Goal: Task Accomplishment & Management: Use online tool/utility

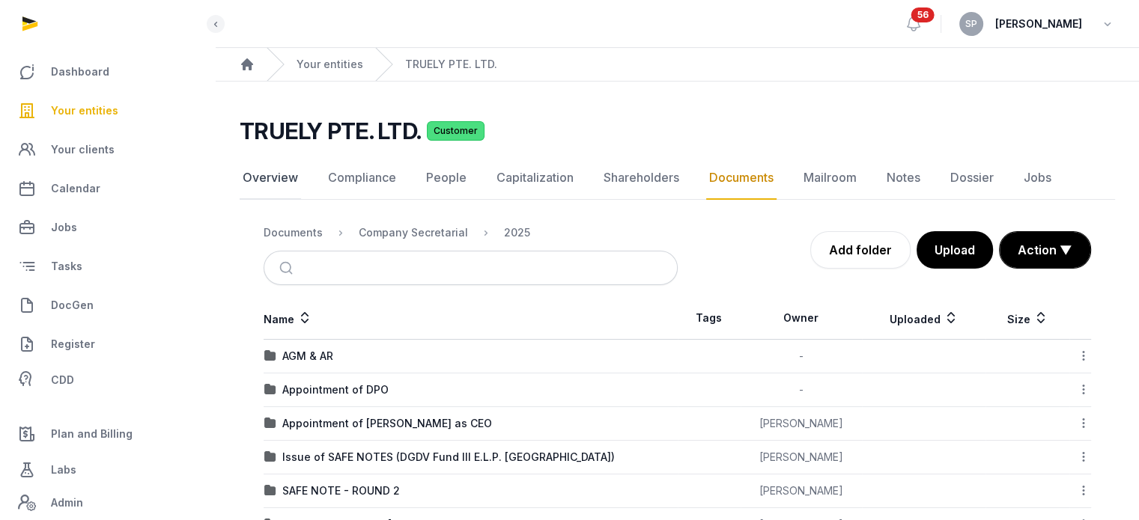
click at [290, 183] on link "Overview" at bounding box center [270, 177] width 61 height 43
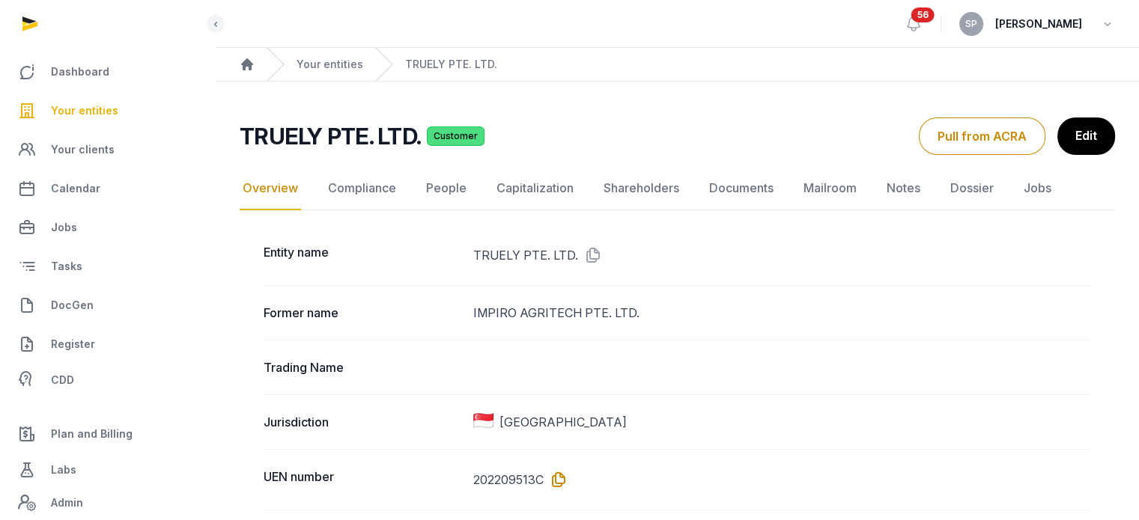
click at [556, 481] on icon at bounding box center [556, 480] width 24 height 24
click at [731, 194] on link "Documents" at bounding box center [741, 188] width 70 height 43
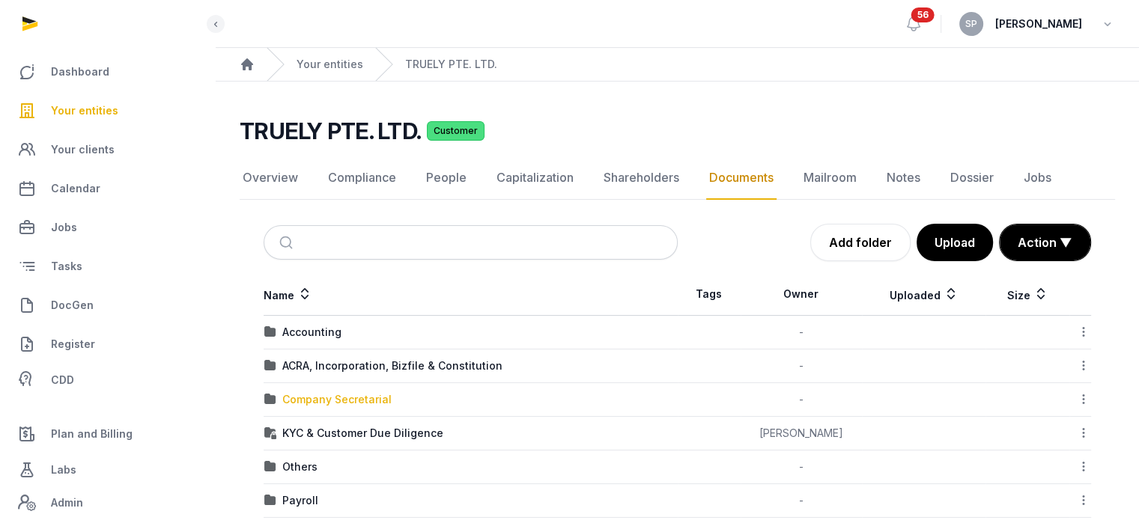
click at [363, 397] on div "Company Secretarial" at bounding box center [336, 399] width 109 height 15
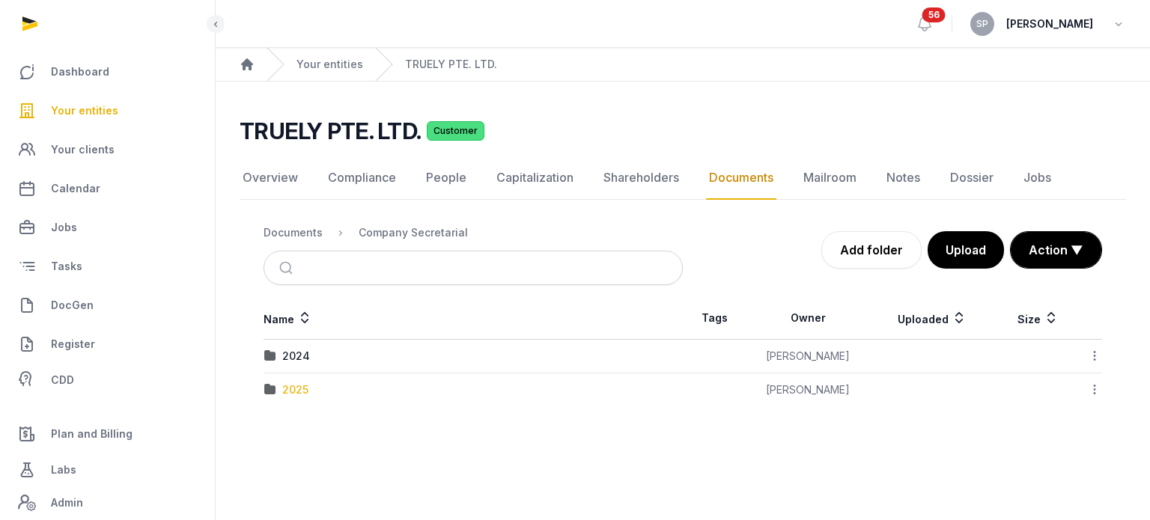
click at [302, 383] on div "2025" at bounding box center [295, 390] width 26 height 15
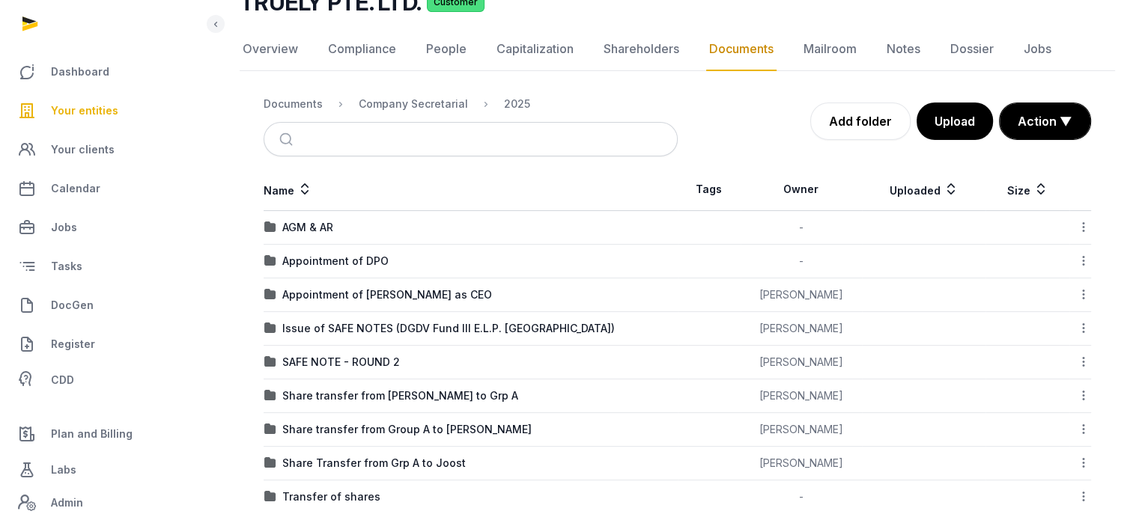
scroll to position [150, 0]
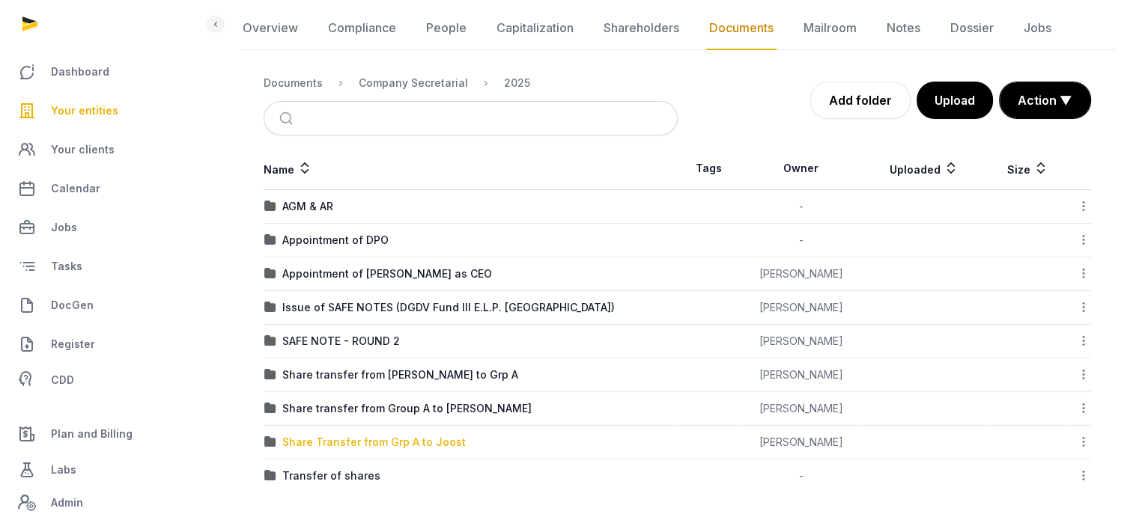
click at [395, 442] on div "Share Transfer from Grp A to Joost" at bounding box center [373, 442] width 183 height 15
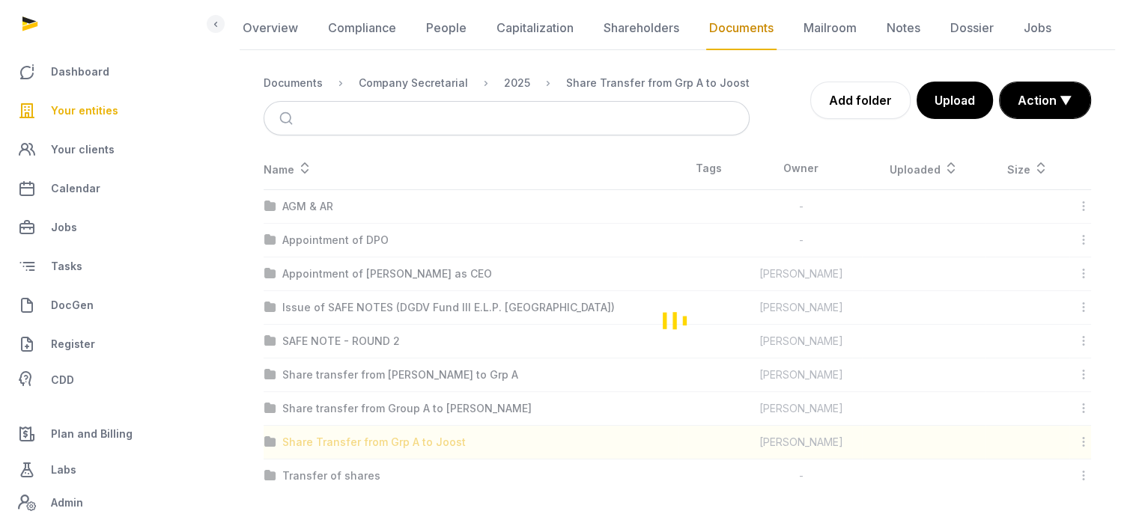
scroll to position [81, 0]
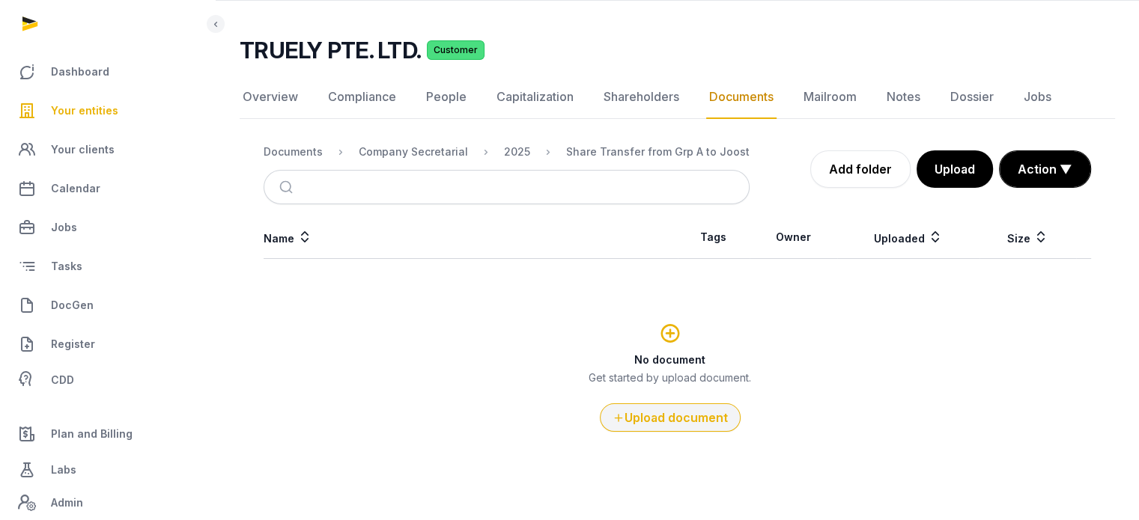
click at [662, 410] on button "Upload document" at bounding box center [670, 418] width 141 height 28
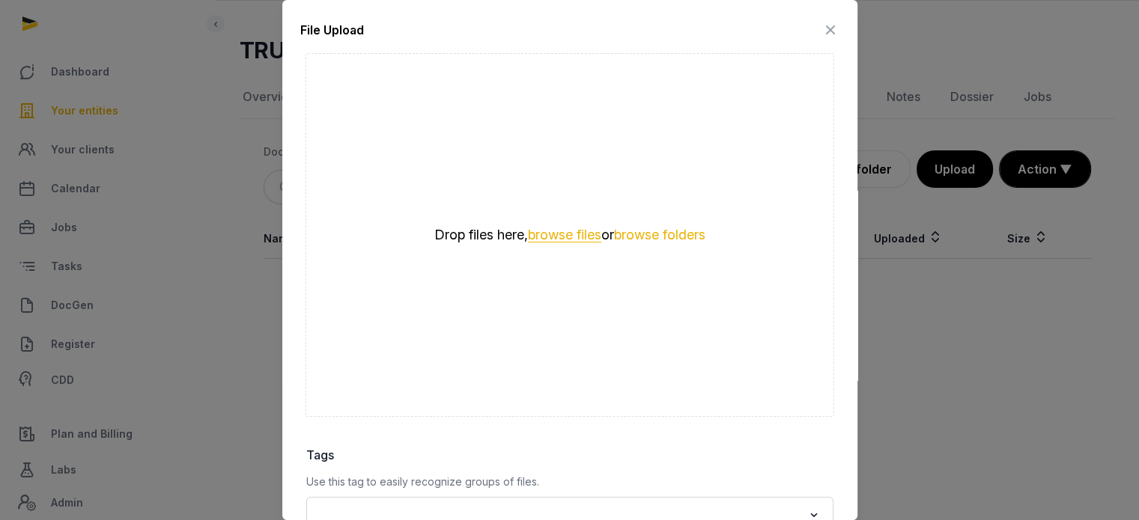
click at [576, 235] on button "browse files" at bounding box center [564, 235] width 73 height 14
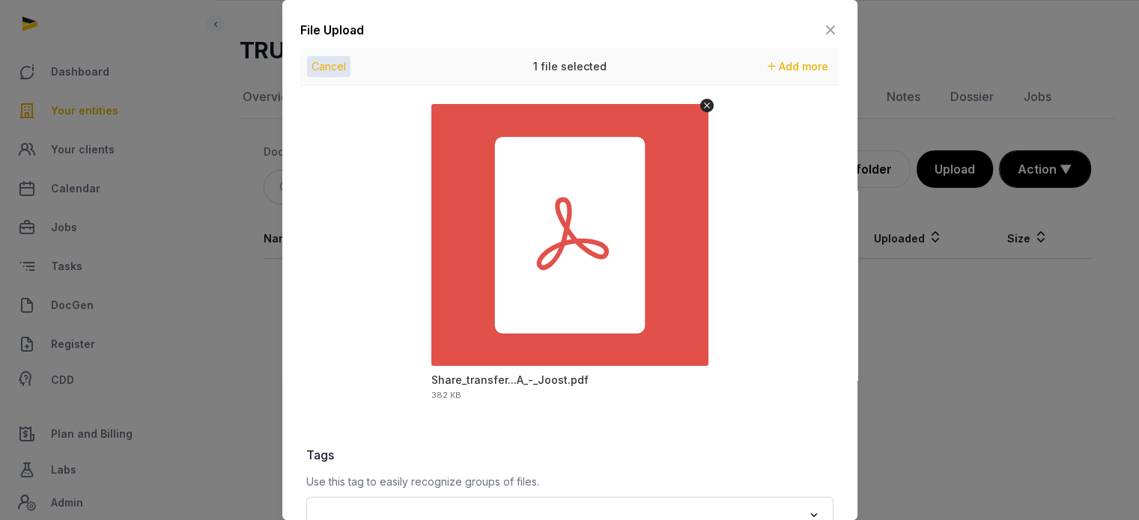
scroll to position [211, 0]
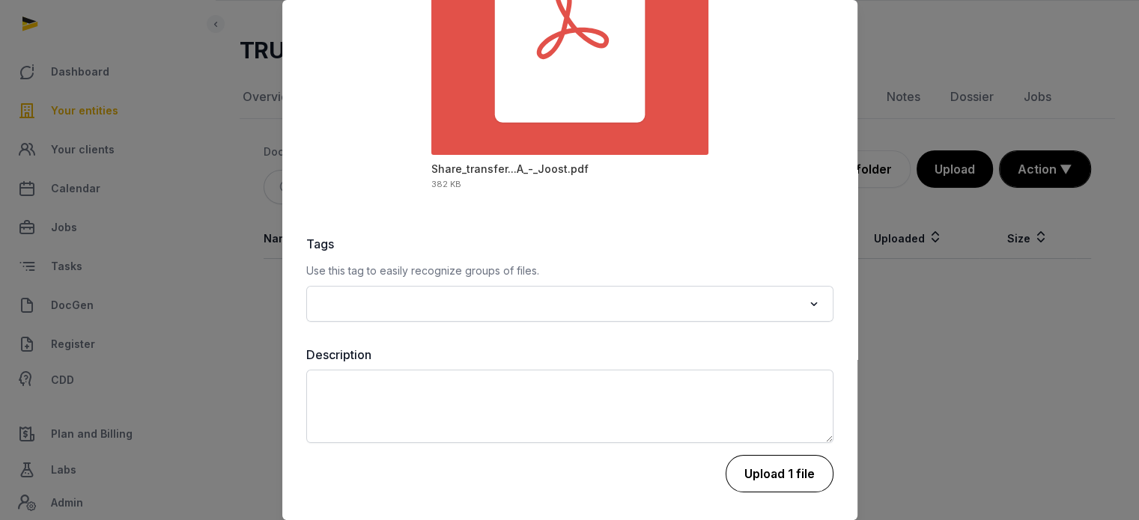
click at [797, 466] on button "Upload 1 file" at bounding box center [779, 473] width 108 height 37
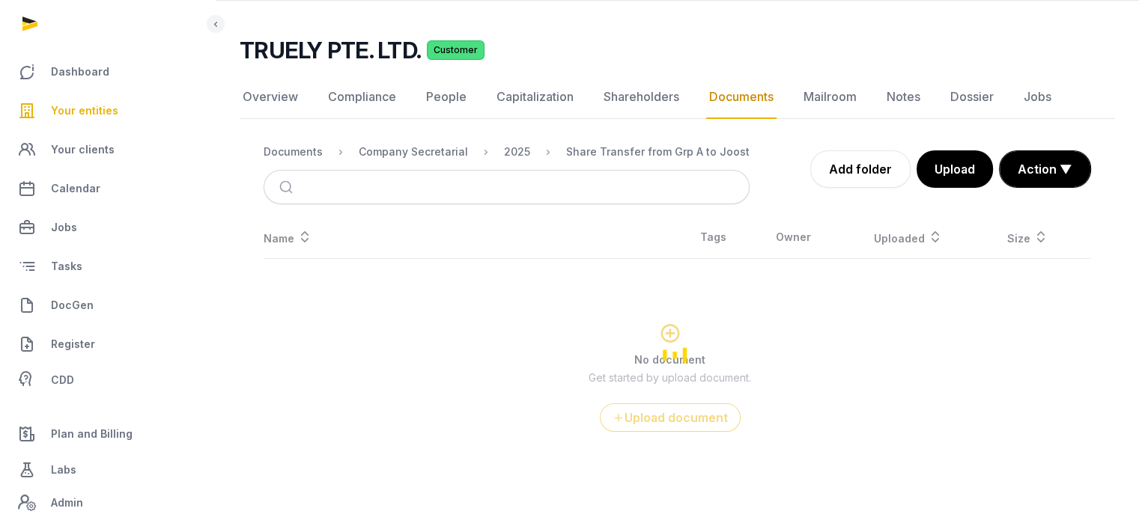
scroll to position [0, 0]
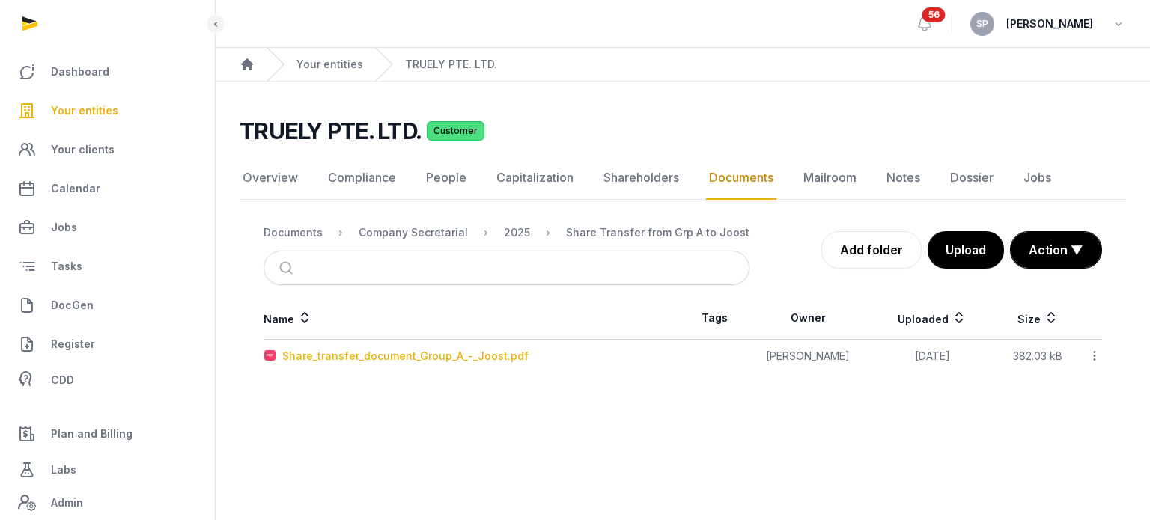
click at [507, 357] on div "Share_transfer_document_Group_A_-_Joost.pdf" at bounding box center [405, 356] width 246 height 15
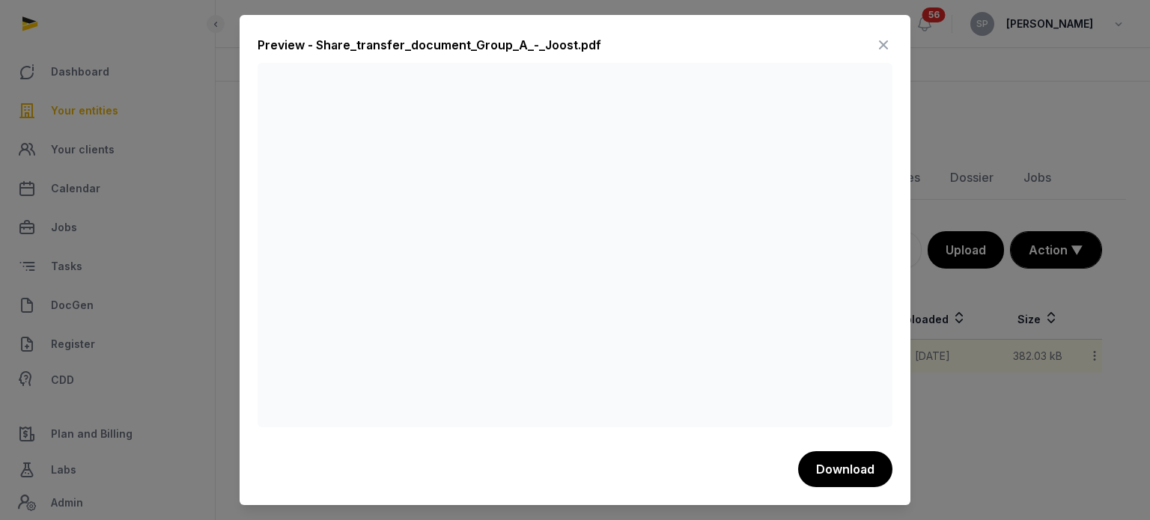
click at [889, 52] on icon at bounding box center [883, 45] width 18 height 24
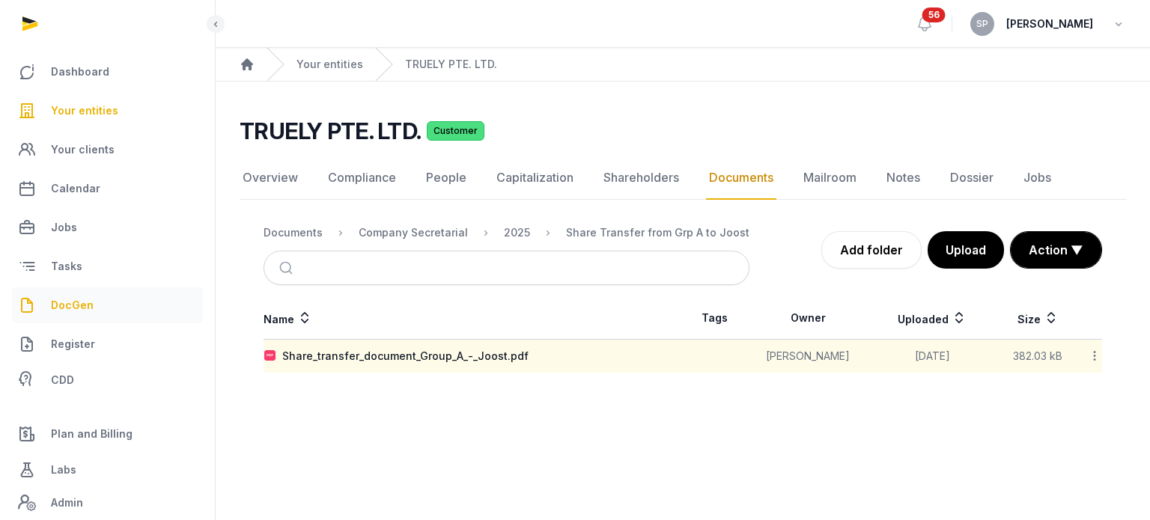
click at [108, 302] on link "DocGen" at bounding box center [107, 306] width 191 height 36
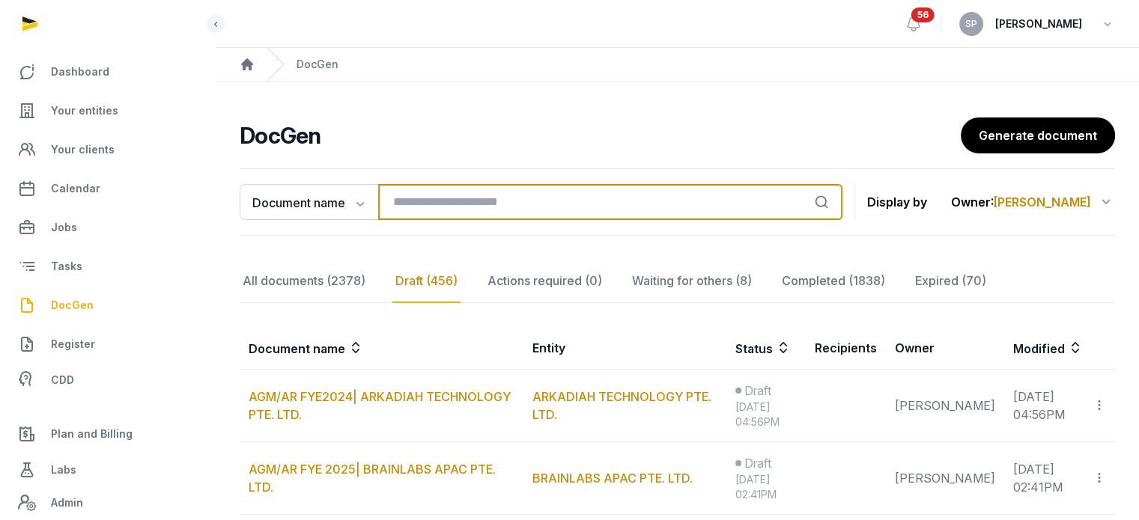
click at [399, 203] on input "search" at bounding box center [610, 202] width 464 height 36
type input "*******"
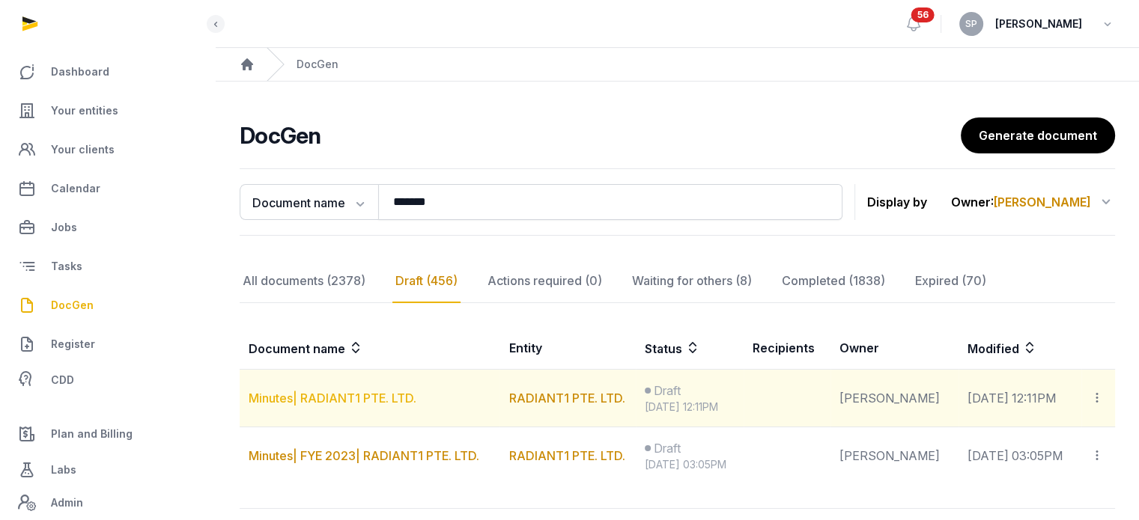
click at [400, 401] on link "Minutes| RADIANT1 PTE. LTD." at bounding box center [333, 398] width 168 height 15
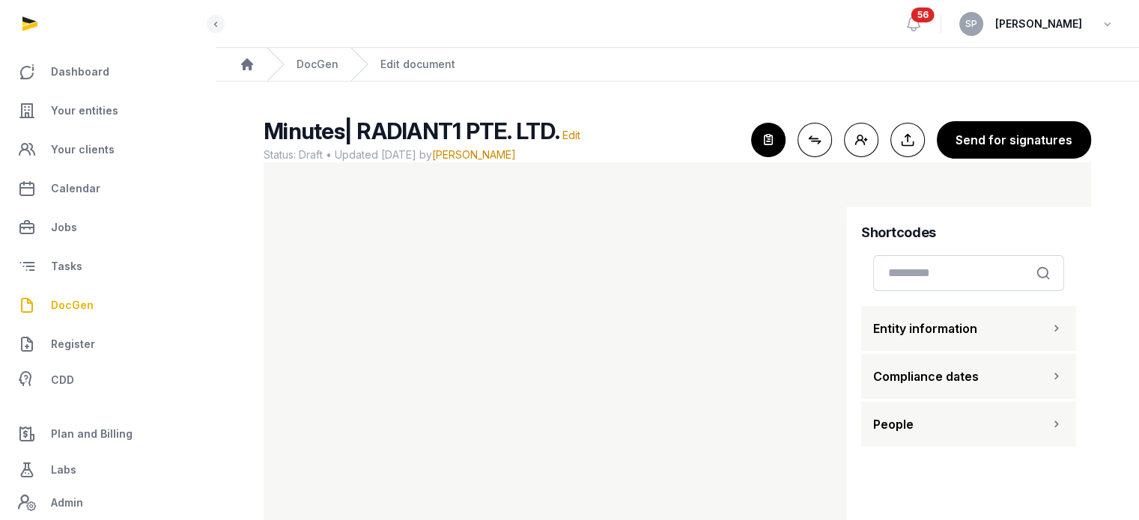
click at [941, 412] on button "People" at bounding box center [968, 424] width 215 height 45
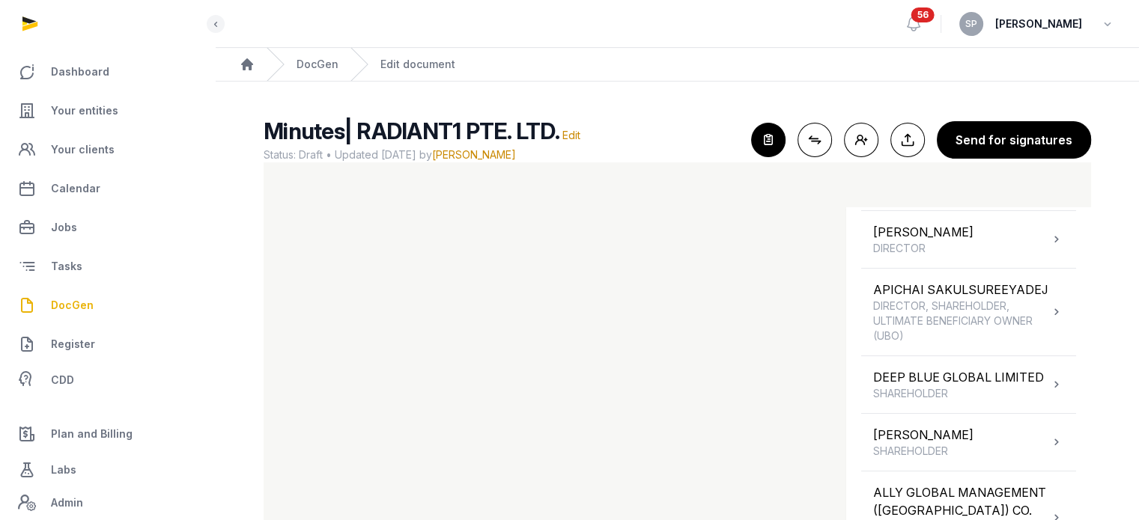
scroll to position [332, 0]
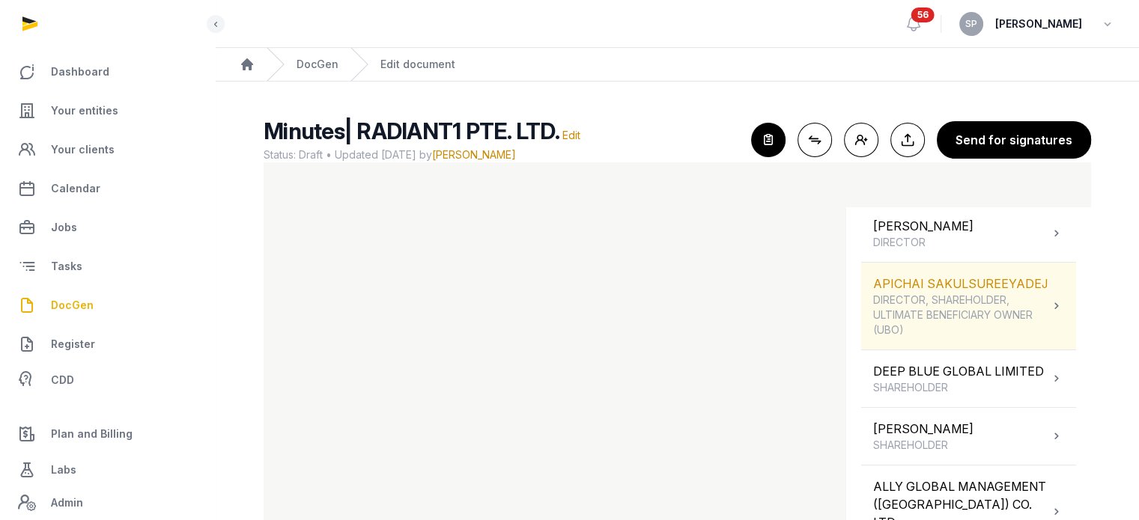
click at [1017, 329] on span "DIRECTOR, SHAREHOLDER, ULTIMATE BENEFICIARY OWNER (UBO)" at bounding box center [961, 315] width 176 height 45
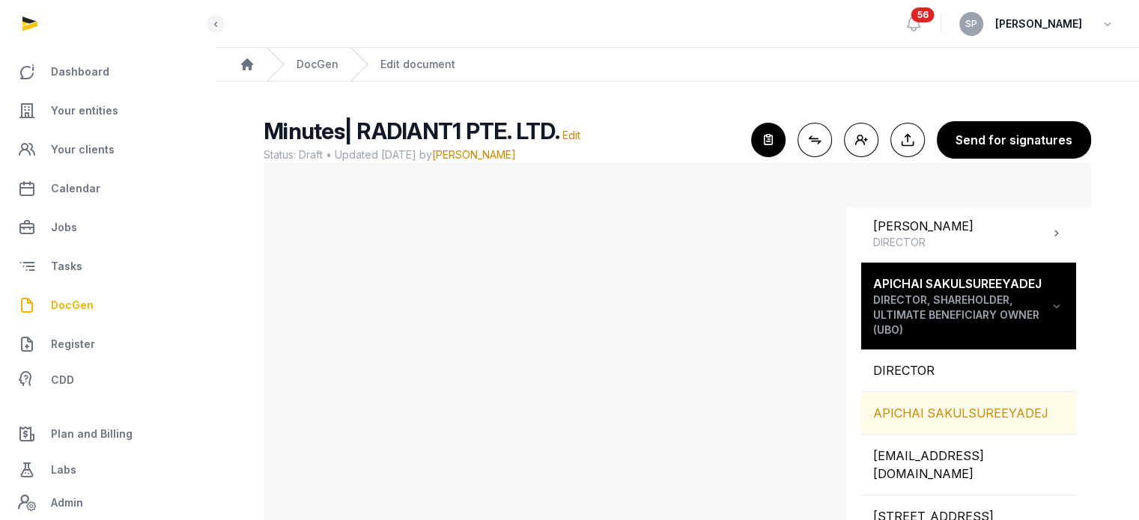
click at [997, 434] on div "APICHAI SAKULSUREEYADEJ" at bounding box center [968, 413] width 215 height 42
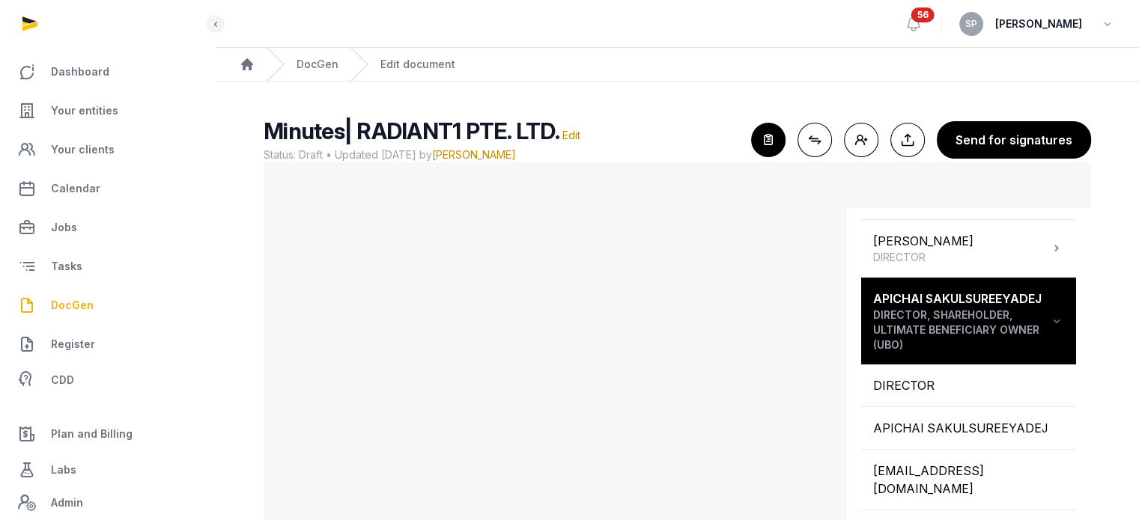
scroll to position [313, 0]
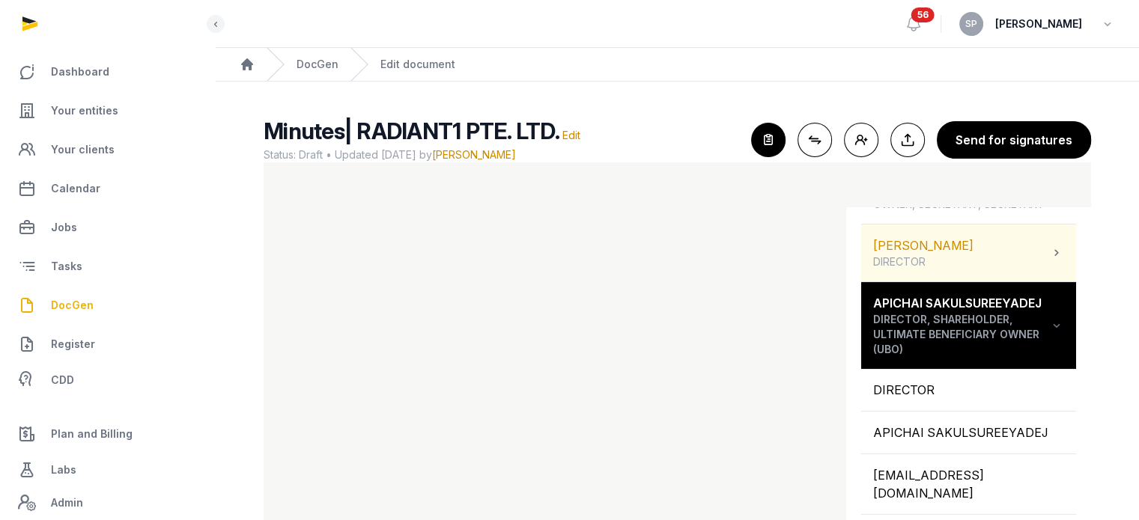
click at [1035, 270] on div "[PERSON_NAME] DIRECTOR" at bounding box center [968, 253] width 215 height 57
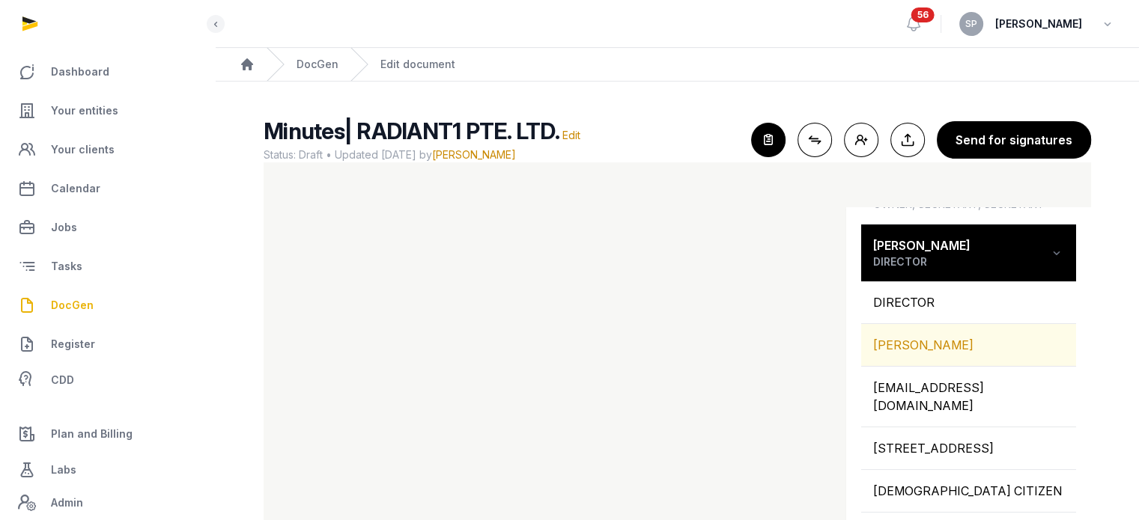
click at [951, 350] on div "[PERSON_NAME]" at bounding box center [968, 345] width 215 height 42
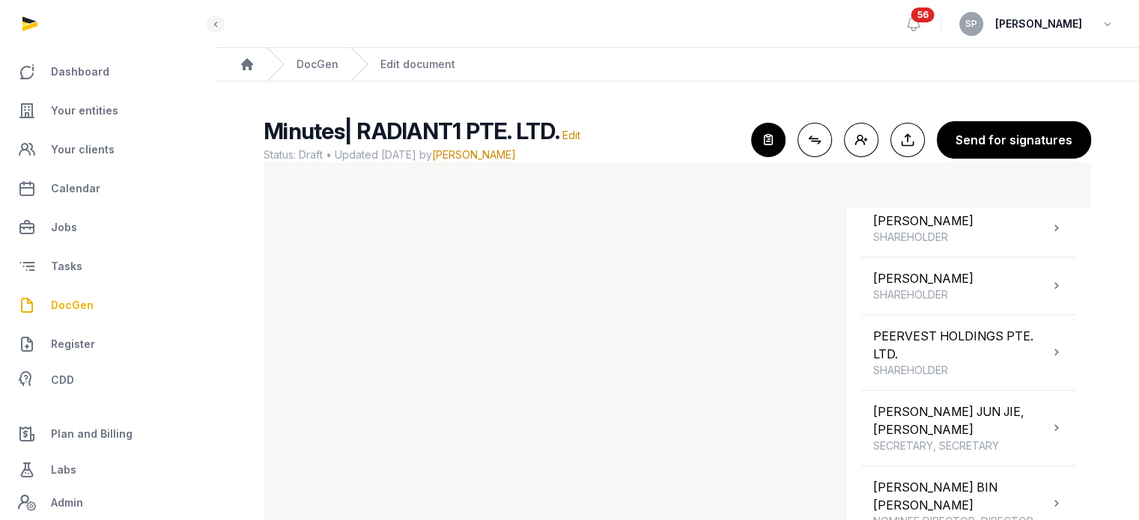
scroll to position [1743, 0]
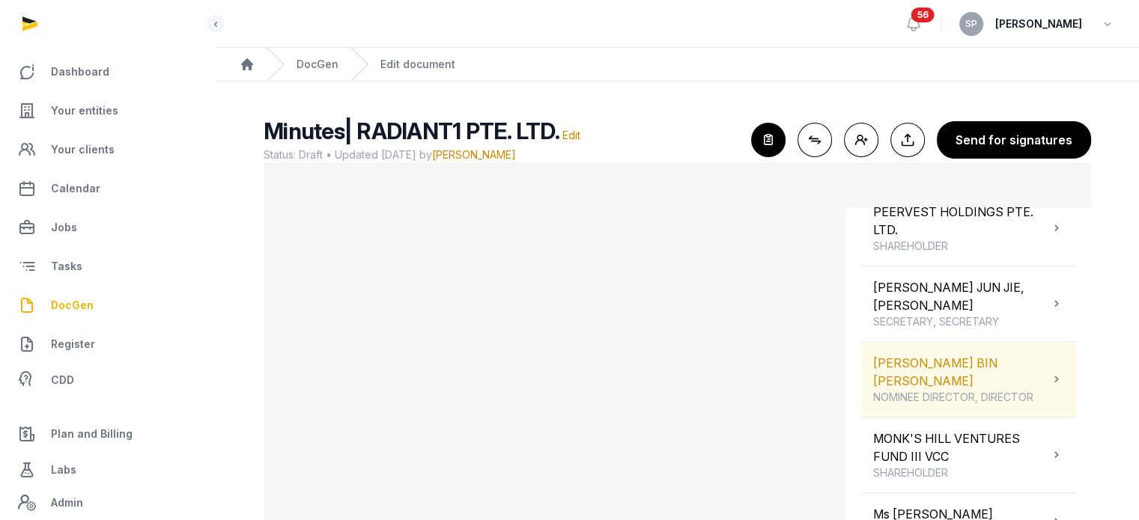
click at [1023, 389] on div "[PERSON_NAME] BIN [PERSON_NAME] NOMINEE DIRECTOR, DIRECTOR" at bounding box center [961, 379] width 176 height 51
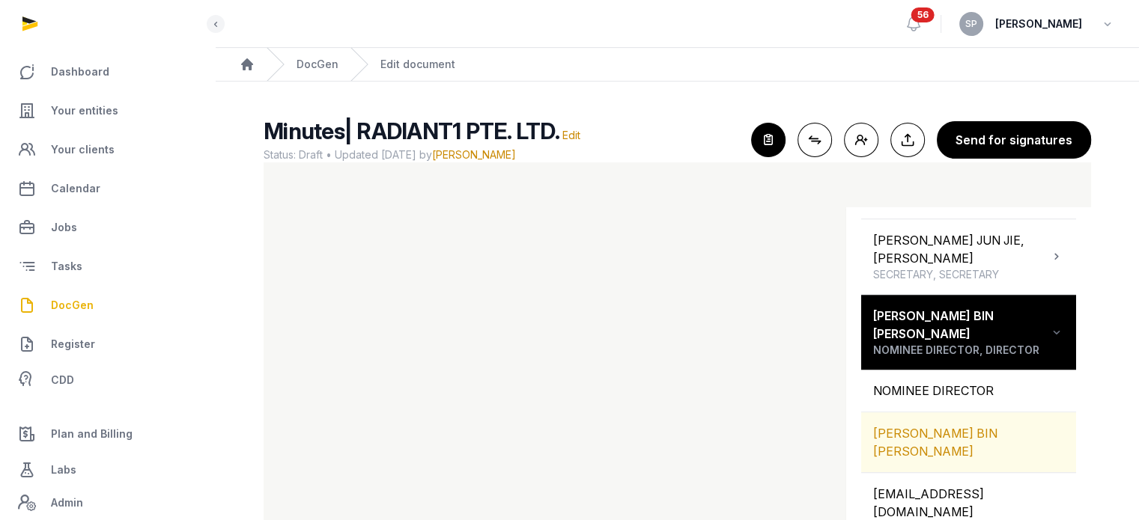
click at [1003, 472] on div "[PERSON_NAME] BIN [PERSON_NAME]" at bounding box center [968, 443] width 215 height 60
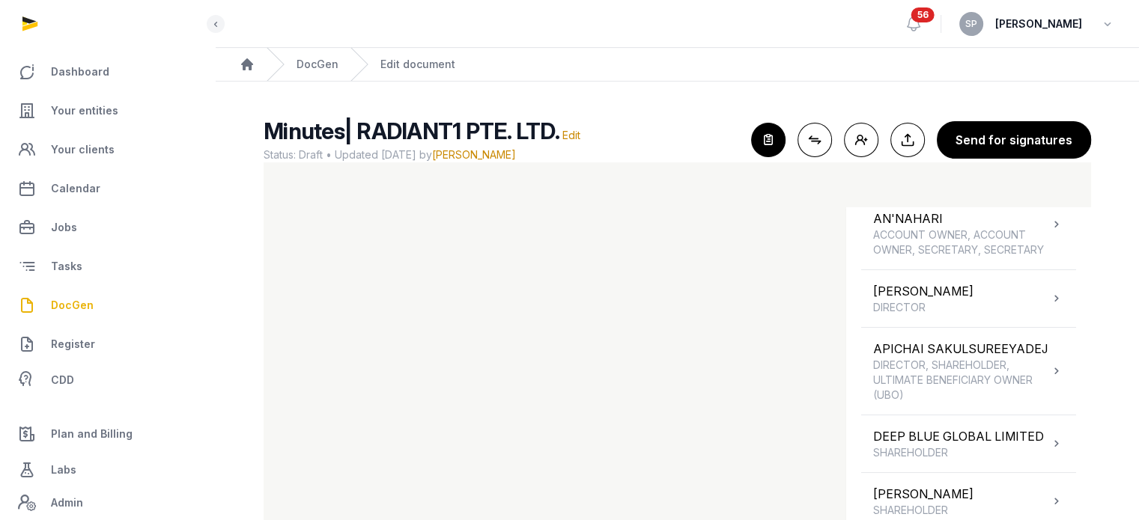
scroll to position [260, 0]
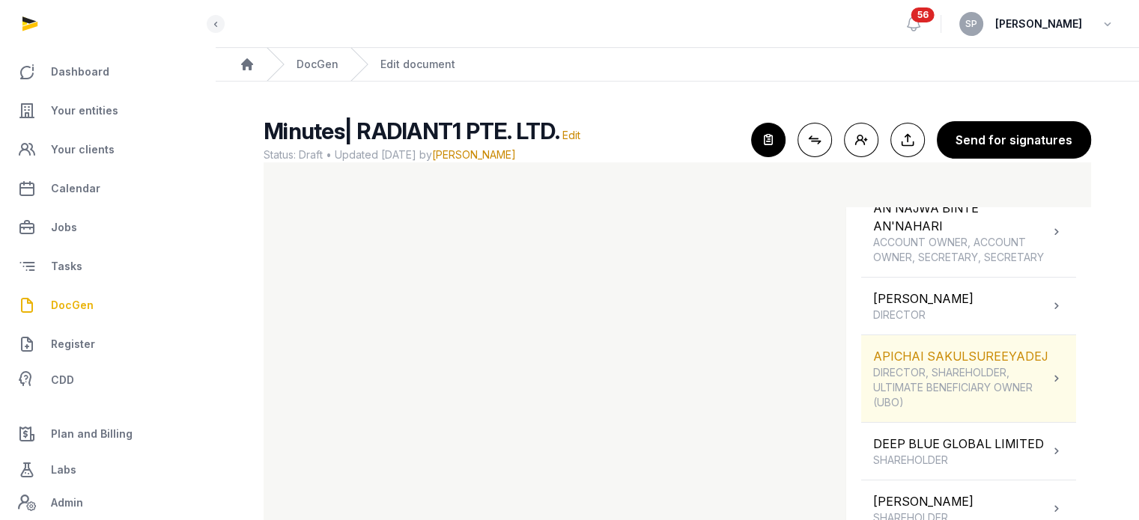
click at [1031, 407] on span "DIRECTOR, SHAREHOLDER, ULTIMATE BENEFICIARY OWNER (UBO)" at bounding box center [961, 387] width 176 height 45
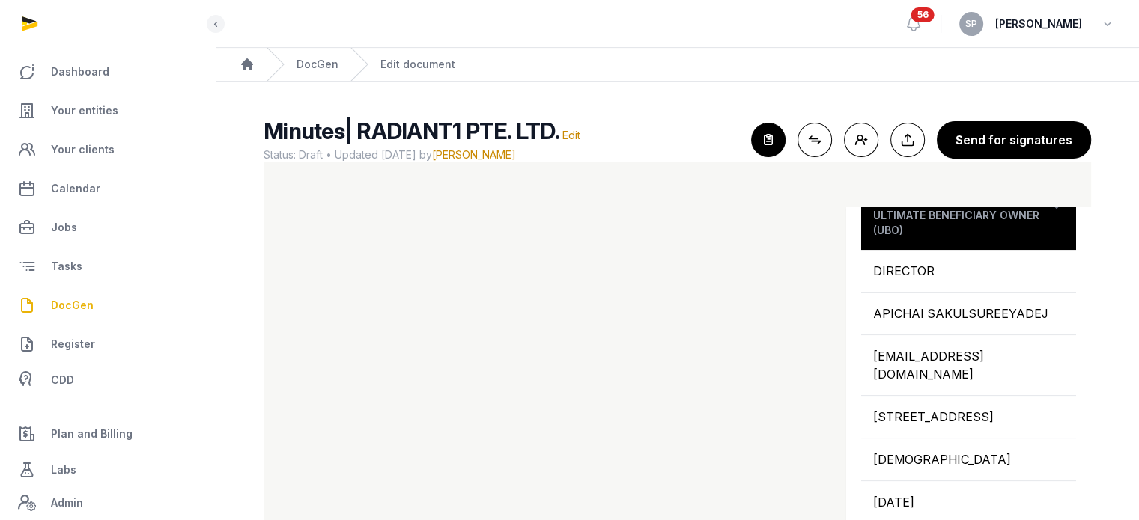
scroll to position [444, 0]
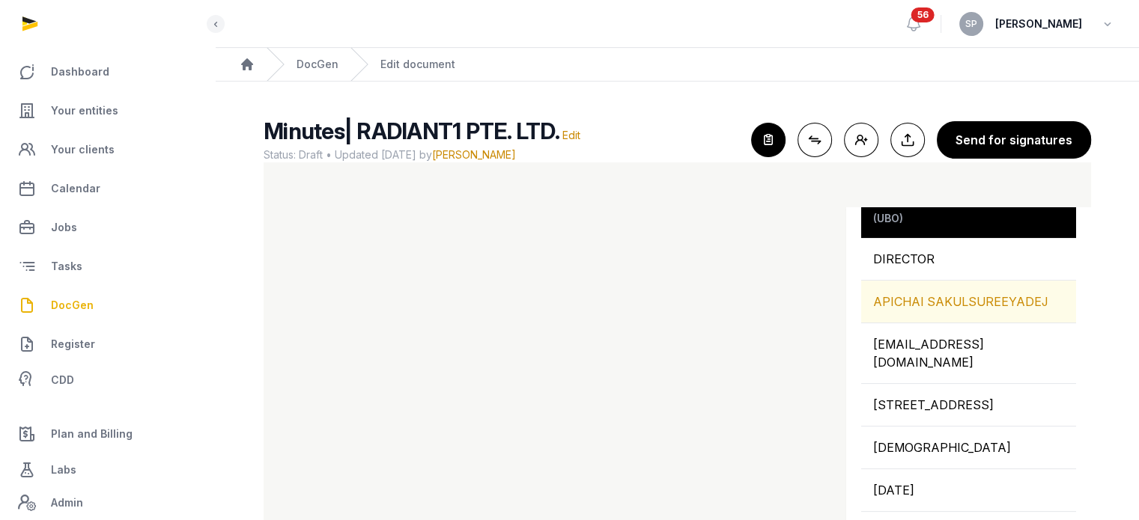
click at [1011, 322] on div "APICHAI SAKULSUREEYADEJ" at bounding box center [968, 302] width 215 height 42
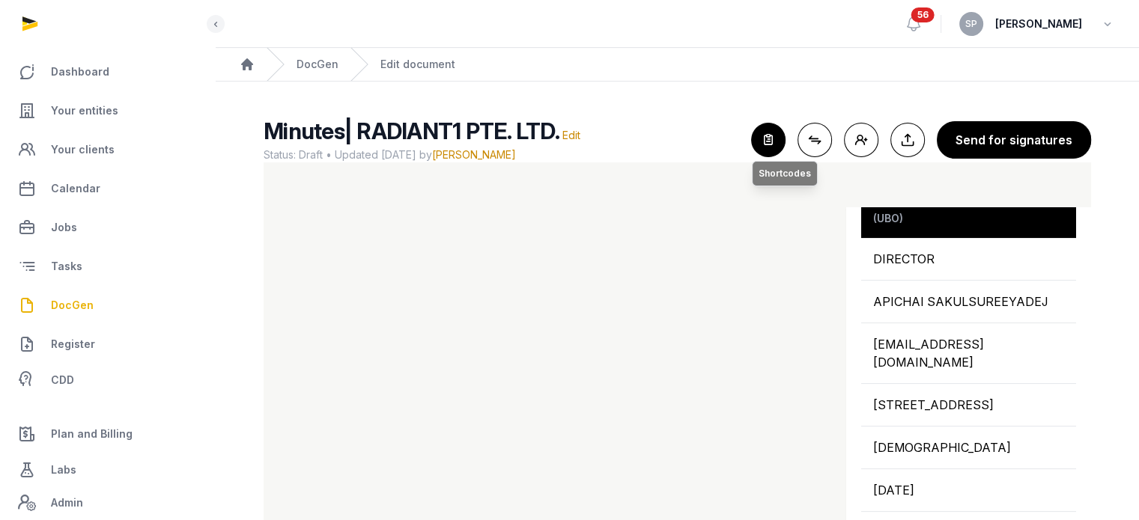
click at [764, 139] on icon "button" at bounding box center [768, 140] width 33 height 33
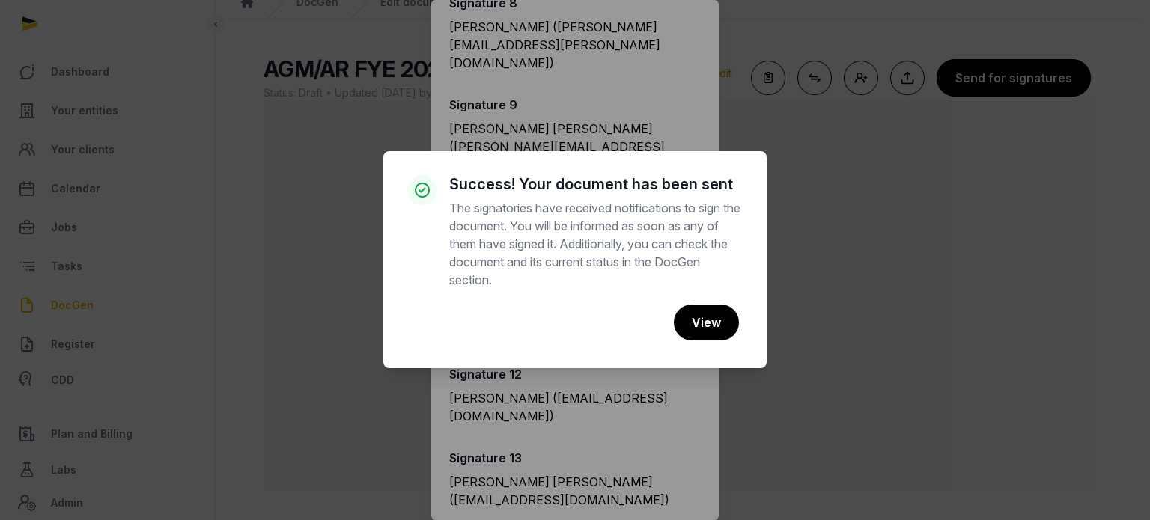
click at [743, 12] on div "× Success! Your document has been sent The signatories have received notificati…" at bounding box center [575, 260] width 1150 height 520
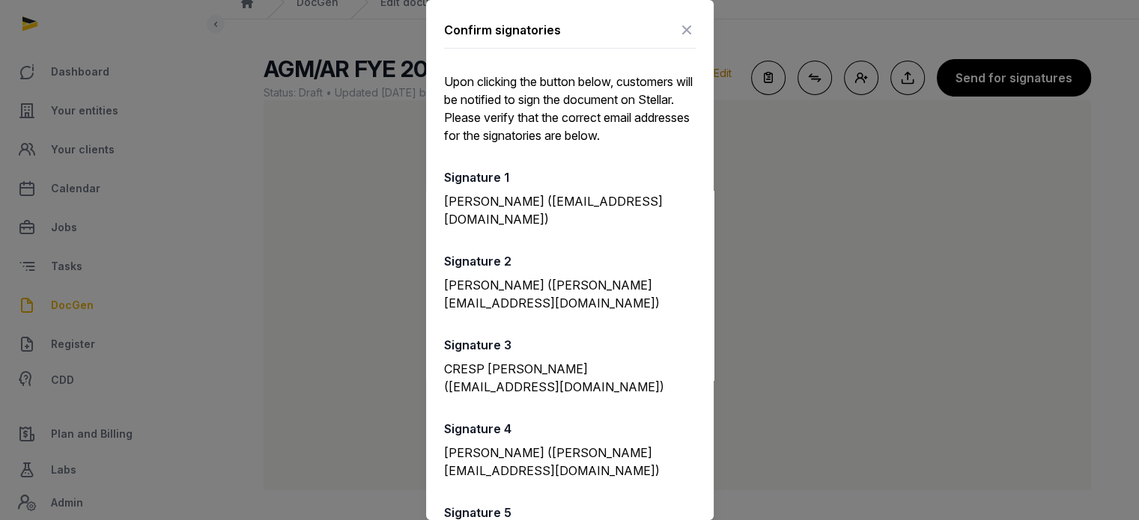
click at [678, 29] on icon at bounding box center [687, 30] width 18 height 24
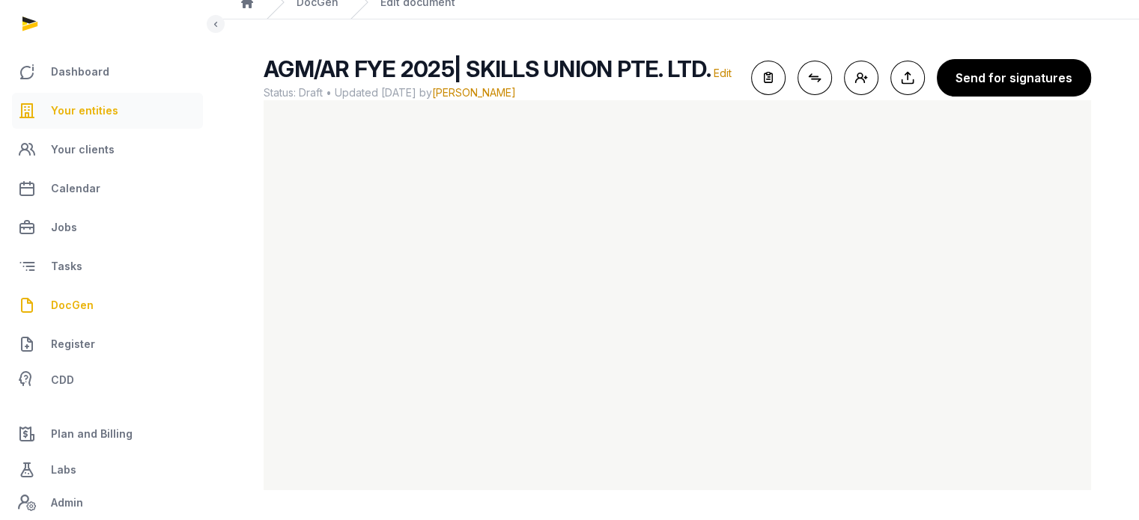
click at [117, 104] on link "Your entities" at bounding box center [107, 111] width 191 height 36
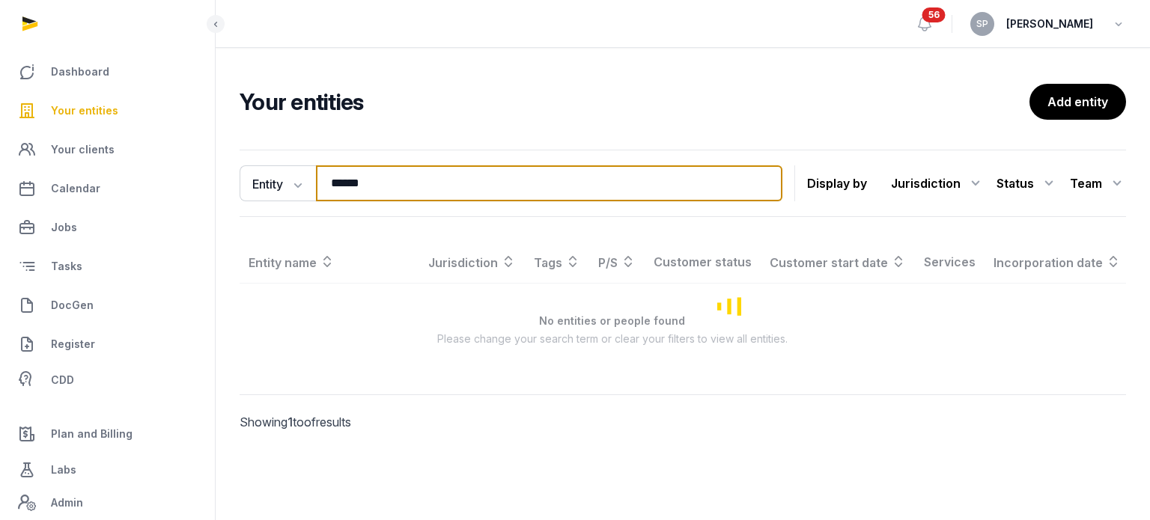
click at [368, 192] on input "******" at bounding box center [549, 183] width 466 height 36
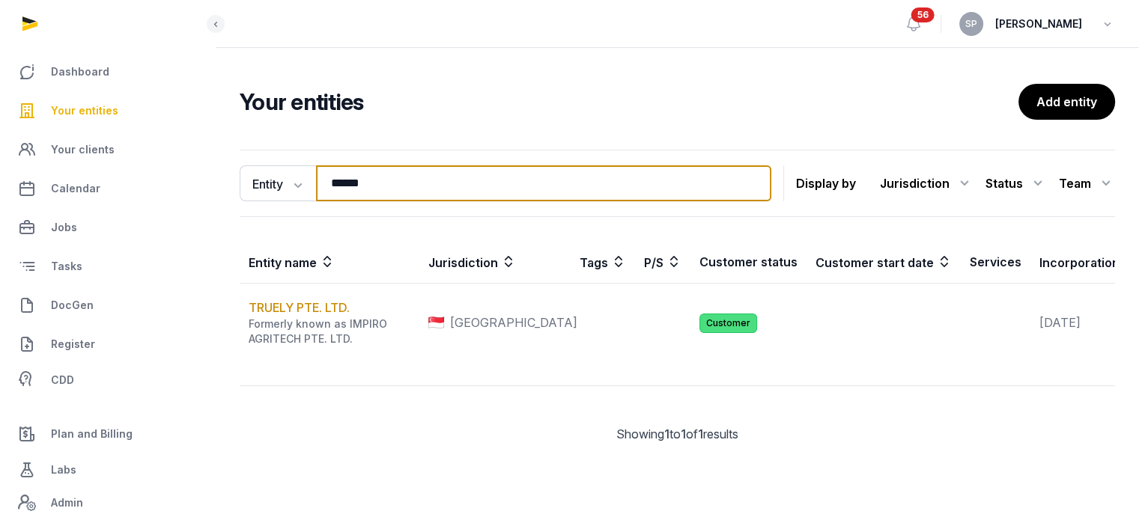
click at [368, 192] on input "******" at bounding box center [543, 183] width 455 height 36
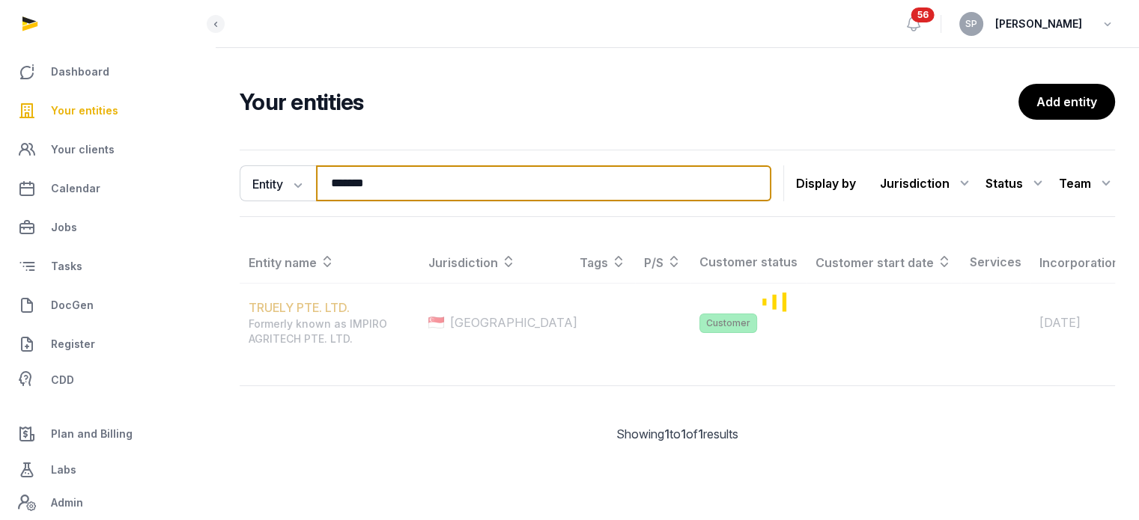
type input "*******"
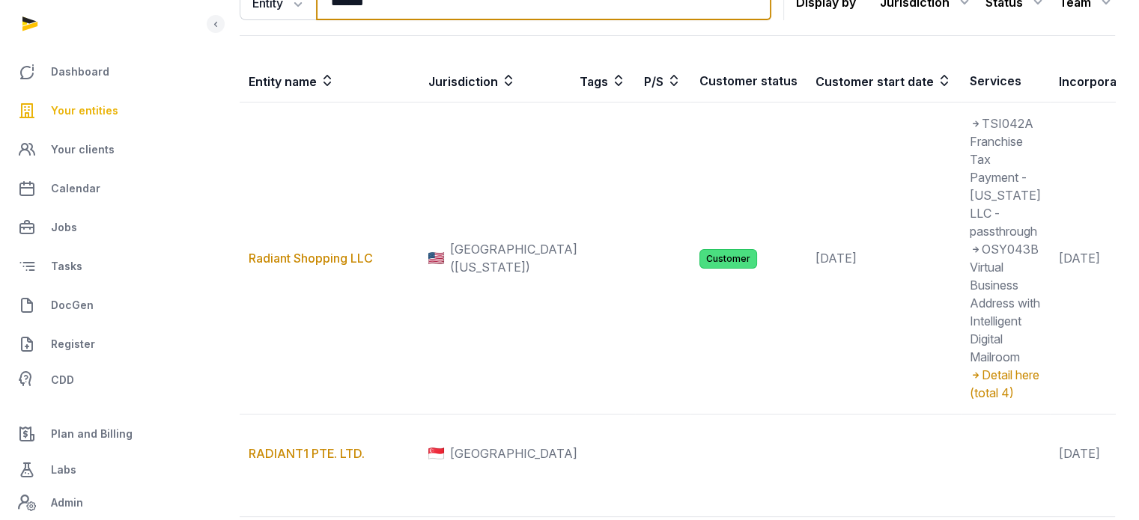
scroll to position [368, 0]
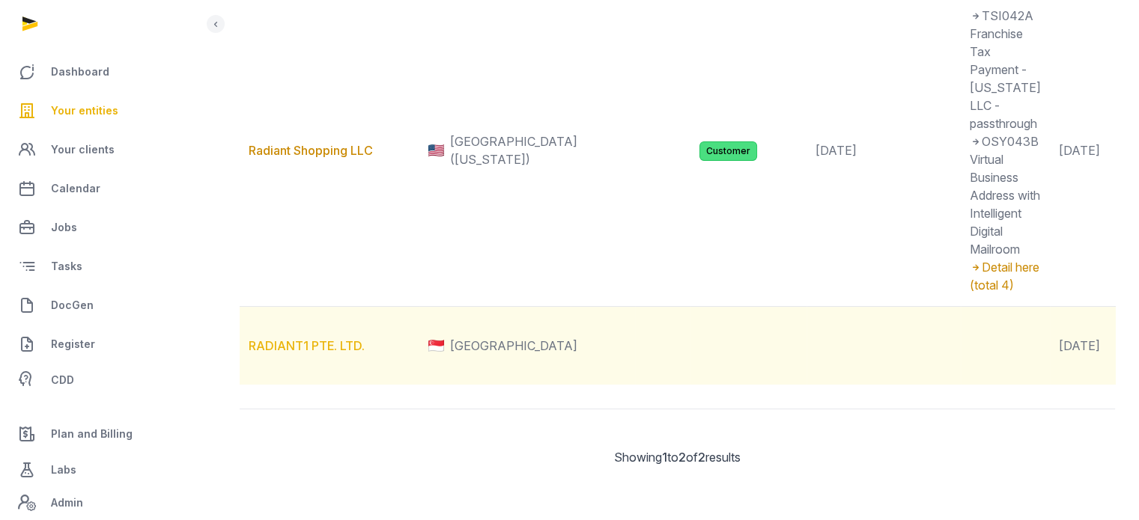
click at [300, 338] on link "RADIANT1 PTE. LTD." at bounding box center [307, 345] width 116 height 15
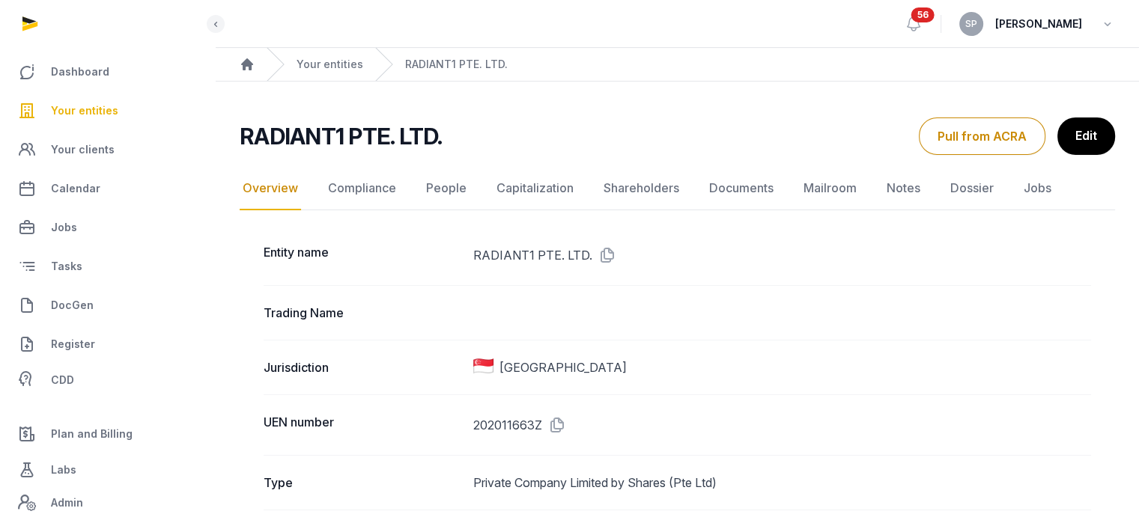
click at [603, 256] on icon at bounding box center [604, 255] width 24 height 24
